Goal: Use online tool/utility

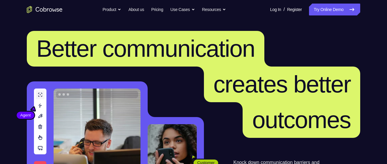
click at [321, 13] on link "Try Online Demo" at bounding box center [334, 10] width 51 height 12
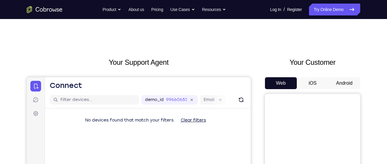
click at [350, 82] on button "Android" at bounding box center [344, 83] width 32 height 12
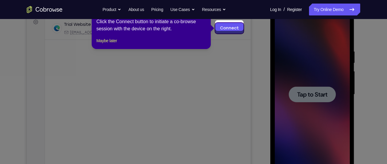
scroll to position [94, 0]
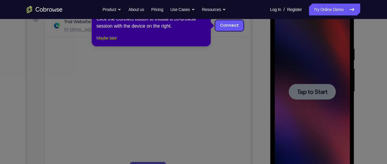
click at [117, 42] on button "Maybe later" at bounding box center [106, 38] width 21 height 7
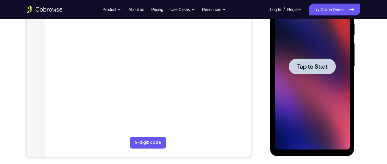
scroll to position [118, 0]
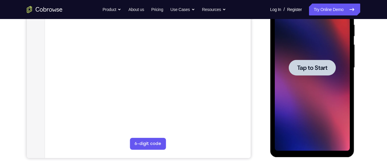
click at [308, 68] on span "Tap to Start" at bounding box center [312, 68] width 30 height 6
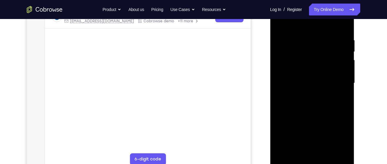
scroll to position [116, 0]
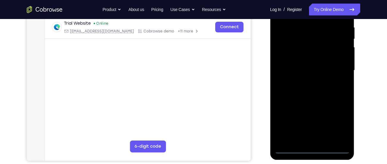
click at [310, 149] on div at bounding box center [311, 70] width 75 height 167
click at [337, 121] on div at bounding box center [311, 70] width 75 height 167
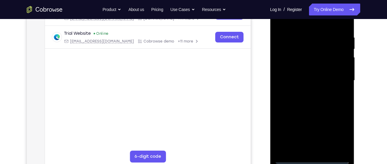
click at [310, 25] on div at bounding box center [311, 80] width 75 height 167
click at [337, 77] on div at bounding box center [311, 80] width 75 height 167
click at [306, 149] on div at bounding box center [311, 80] width 75 height 167
click at [291, 160] on div at bounding box center [311, 80] width 75 height 167
click at [320, 151] on div at bounding box center [311, 80] width 75 height 167
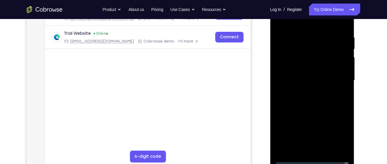
click at [317, 74] on div at bounding box center [311, 80] width 75 height 167
click at [306, 88] on div at bounding box center [311, 80] width 75 height 167
click at [292, 84] on div at bounding box center [311, 80] width 75 height 167
click at [286, 101] on div at bounding box center [311, 80] width 75 height 167
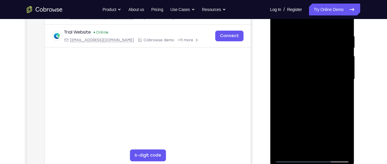
scroll to position [111, 0]
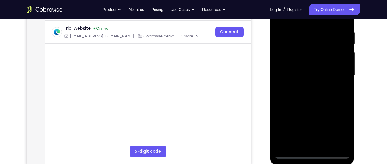
click at [344, 26] on div at bounding box center [311, 75] width 75 height 167
click at [343, 101] on div at bounding box center [311, 75] width 75 height 167
click at [326, 145] on div at bounding box center [311, 75] width 75 height 167
click at [319, 106] on div at bounding box center [311, 75] width 75 height 167
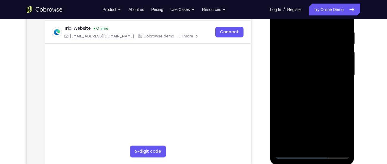
scroll to position [106, 0]
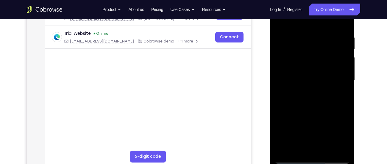
click at [345, 49] on div at bounding box center [311, 80] width 75 height 167
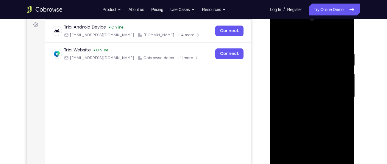
scroll to position [85, 0]
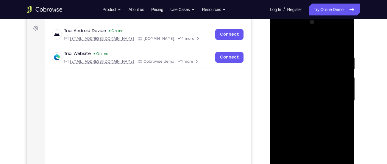
drag, startPoint x: 390, startPoint y: 52, endPoint x: 58, endPoint y: 39, distance: 332.0
click at [282, 39] on div at bounding box center [311, 101] width 75 height 167
click at [342, 40] on div at bounding box center [311, 101] width 75 height 167
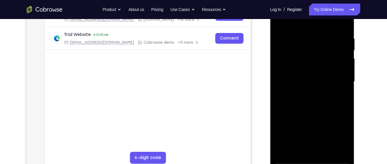
click at [344, 22] on div at bounding box center [311, 82] width 75 height 167
click at [344, 33] on div at bounding box center [311, 82] width 75 height 167
click at [291, 31] on div at bounding box center [311, 82] width 75 height 167
click at [279, 22] on div at bounding box center [311, 82] width 75 height 167
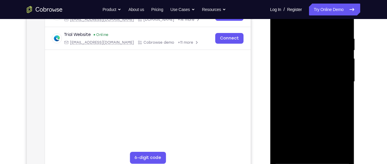
click at [288, 34] on div at bounding box center [311, 82] width 75 height 167
click at [278, 21] on div at bounding box center [311, 82] width 75 height 167
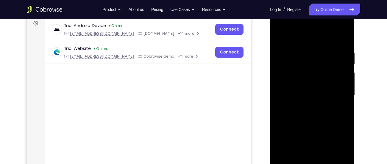
scroll to position [97, 0]
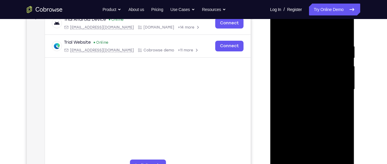
drag, startPoint x: 333, startPoint y: 41, endPoint x: 305, endPoint y: 46, distance: 28.8
click at [305, 46] on div at bounding box center [311, 89] width 75 height 167
drag, startPoint x: 345, startPoint y: 45, endPoint x: 310, endPoint y: 46, distance: 34.8
click at [310, 46] on div at bounding box center [311, 89] width 75 height 167
drag, startPoint x: 342, startPoint y: 41, endPoint x: 309, endPoint y: 45, distance: 33.0
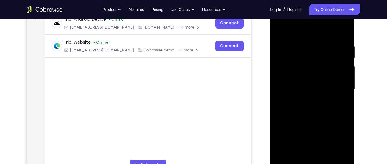
click at [309, 45] on div at bounding box center [311, 89] width 75 height 167
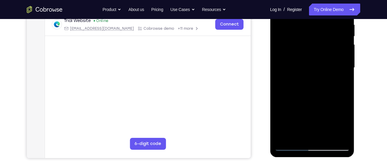
scroll to position [121, 0]
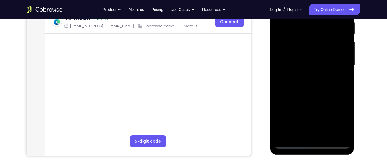
click at [298, 136] on div at bounding box center [311, 65] width 75 height 167
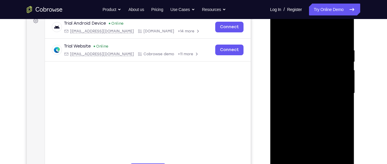
scroll to position [89, 0]
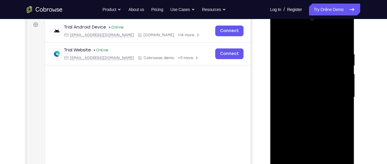
click at [339, 38] on div at bounding box center [311, 97] width 75 height 167
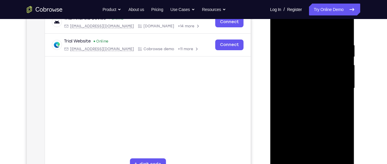
click at [284, 104] on div at bounding box center [311, 88] width 75 height 167
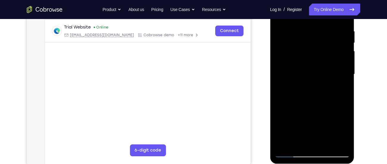
scroll to position [110, 0]
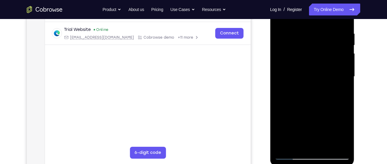
drag, startPoint x: 333, startPoint y: 31, endPoint x: 313, endPoint y: 34, distance: 20.7
click at [313, 34] on div at bounding box center [311, 76] width 75 height 167
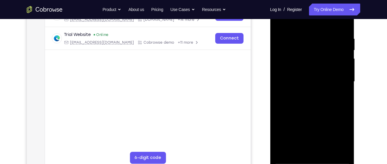
scroll to position [101, 0]
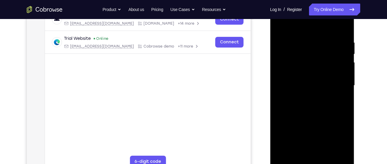
drag, startPoint x: 342, startPoint y: 42, endPoint x: 296, endPoint y: 46, distance: 46.6
click at [296, 46] on div at bounding box center [311, 85] width 75 height 167
drag, startPoint x: 331, startPoint y: 41, endPoint x: 303, endPoint y: 41, distance: 28.0
click at [303, 41] on div at bounding box center [311, 85] width 75 height 167
drag, startPoint x: 326, startPoint y: 40, endPoint x: 292, endPoint y: 41, distance: 33.4
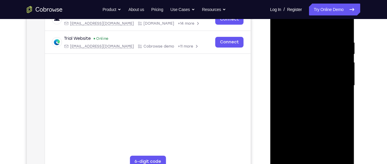
click at [292, 41] on div at bounding box center [311, 85] width 75 height 167
drag, startPoint x: 338, startPoint y: 39, endPoint x: 295, endPoint y: 42, distance: 42.7
click at [295, 42] on div at bounding box center [311, 85] width 75 height 167
drag, startPoint x: 337, startPoint y: 39, endPoint x: 287, endPoint y: 50, distance: 51.4
click at [287, 50] on div at bounding box center [311, 85] width 75 height 167
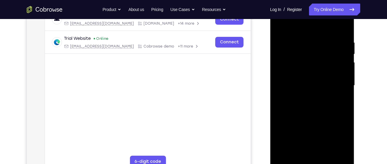
drag, startPoint x: 345, startPoint y: 45, endPoint x: 305, endPoint y: 46, distance: 40.5
click at [305, 46] on div at bounding box center [311, 85] width 75 height 167
drag, startPoint x: 338, startPoint y: 35, endPoint x: 288, endPoint y: 48, distance: 51.7
click at [288, 48] on div at bounding box center [311, 85] width 75 height 167
drag, startPoint x: 334, startPoint y: 45, endPoint x: 275, endPoint y: 62, distance: 61.9
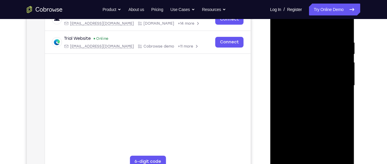
click at [275, 62] on div at bounding box center [311, 85] width 75 height 167
drag, startPoint x: 341, startPoint y: 43, endPoint x: 318, endPoint y: 51, distance: 24.7
click at [318, 51] on div at bounding box center [311, 85] width 75 height 167
click at [290, 38] on div at bounding box center [311, 85] width 75 height 167
click at [284, 29] on div at bounding box center [311, 85] width 75 height 167
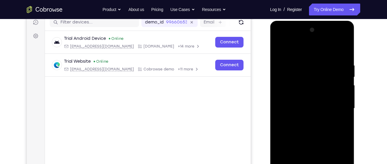
scroll to position [76, 0]
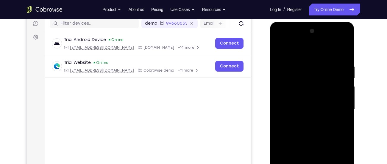
drag, startPoint x: 295, startPoint y: 56, endPoint x: 295, endPoint y: 68, distance: 11.6
click at [295, 68] on div at bounding box center [311, 109] width 75 height 167
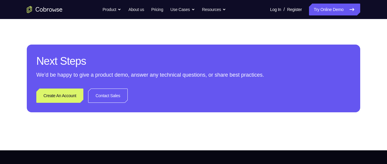
scroll to position [19, 0]
